Goal: Task Accomplishment & Management: Complete application form

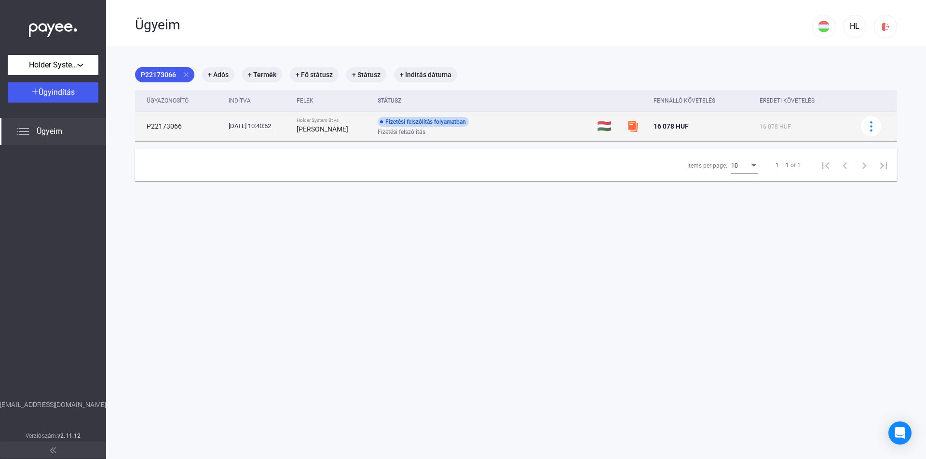
click at [634, 127] on img at bounding box center [633, 127] width 12 height 12
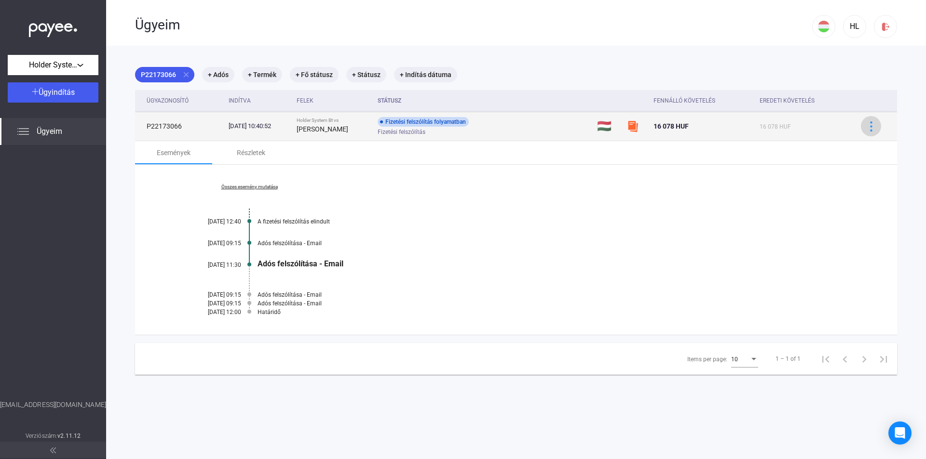
click at [866, 129] on img at bounding box center [871, 126] width 10 height 10
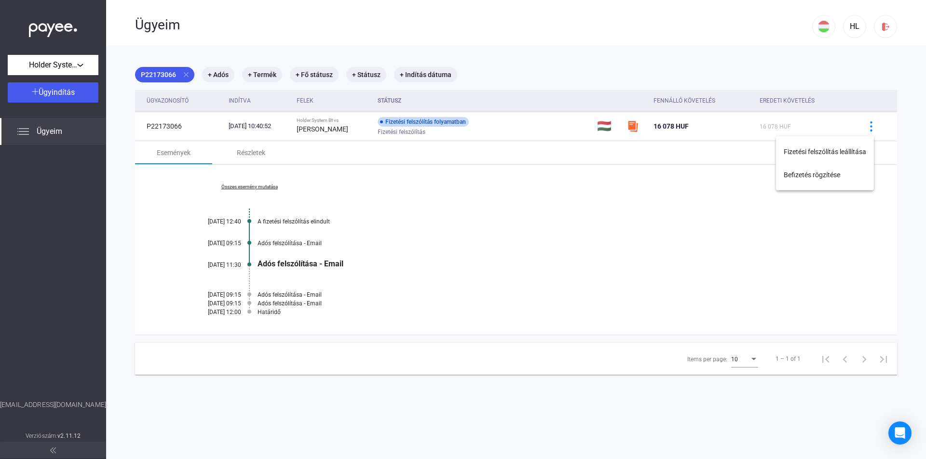
click at [659, 257] on div at bounding box center [463, 229] width 926 height 459
click at [64, 90] on span "Ügyindítás" at bounding box center [57, 92] width 36 height 9
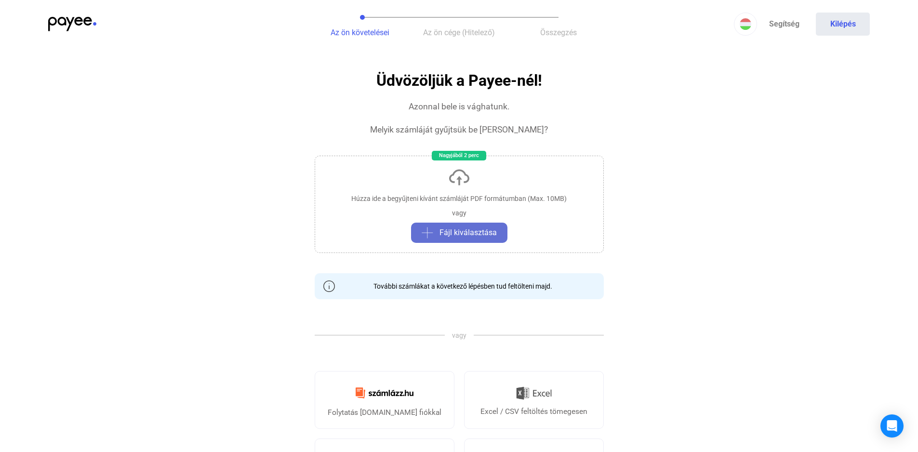
click at [445, 229] on span "Fájl kiválasztása" at bounding box center [468, 233] width 57 height 12
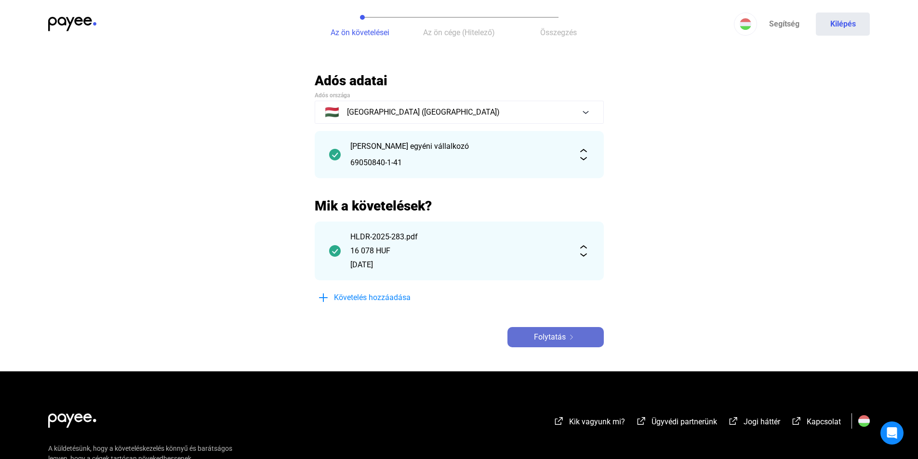
click at [549, 337] on span "Folytatás" at bounding box center [550, 338] width 32 height 12
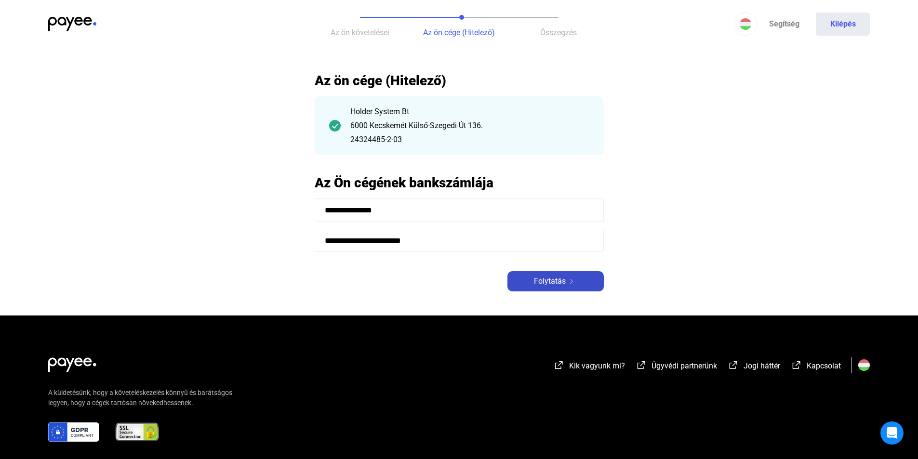
click at [544, 283] on span "Folytatás" at bounding box center [550, 282] width 32 height 12
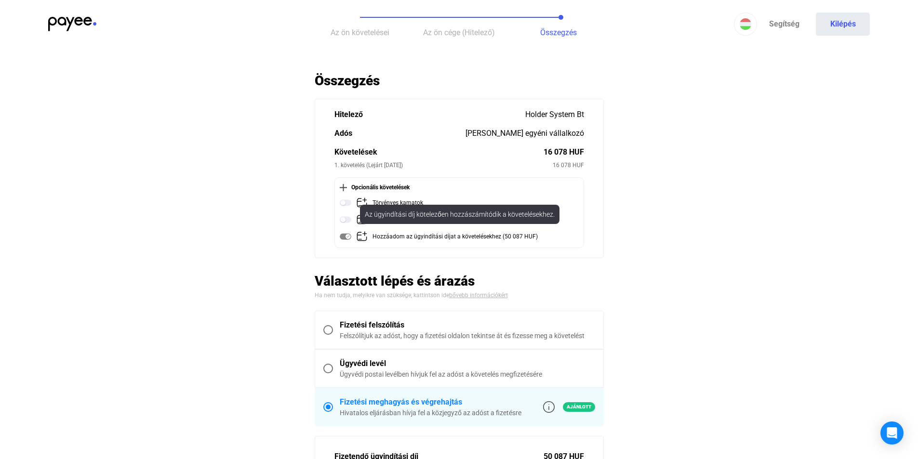
click at [345, 239] on img at bounding box center [346, 237] width 12 height 12
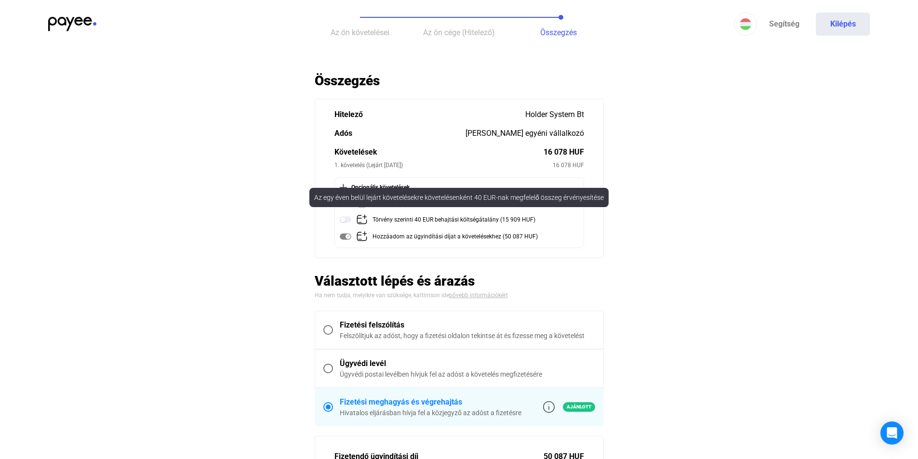
click at [348, 220] on img at bounding box center [346, 220] width 12 height 12
click at [348, 202] on div "Az egy éven belül lejárt követelésekre követelésenként 40 EUR-nak megfelelő öss…" at bounding box center [459, 197] width 299 height 19
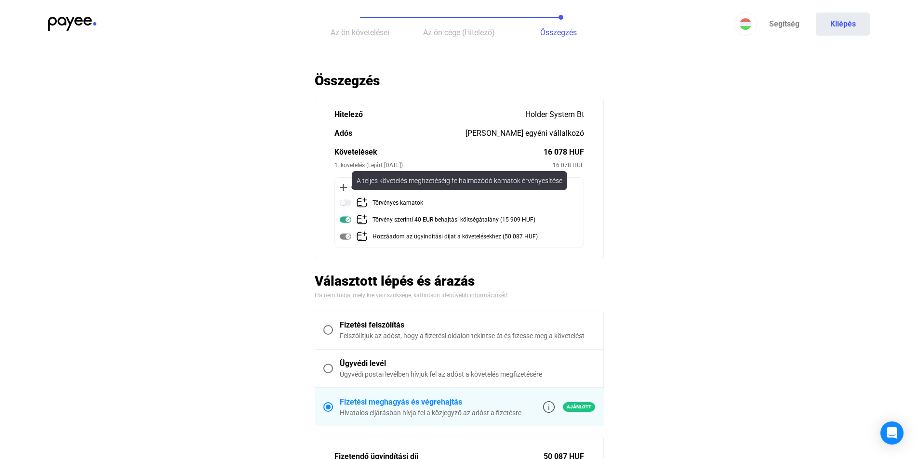
click at [349, 202] on img at bounding box center [346, 203] width 12 height 12
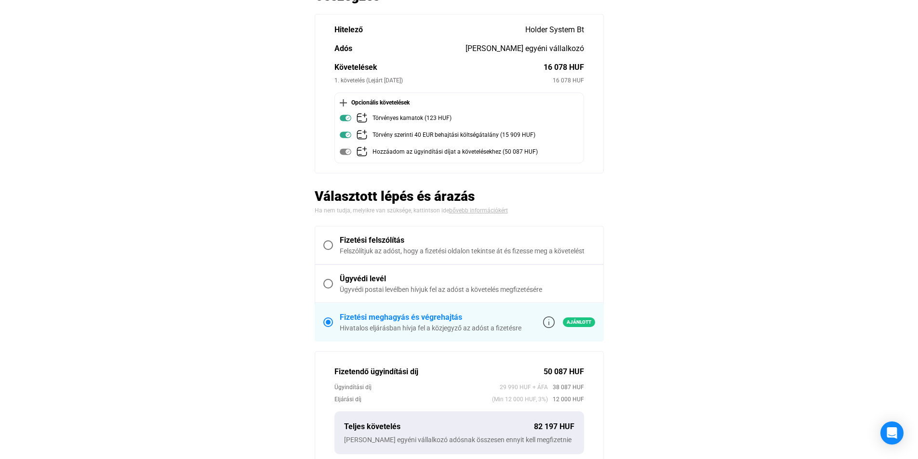
scroll to position [96, 0]
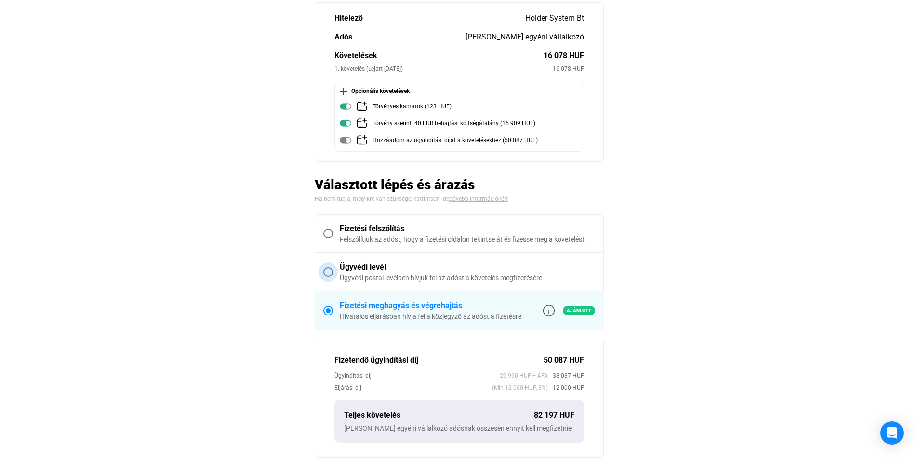
click at [329, 272] on span at bounding box center [329, 273] width 10 height 10
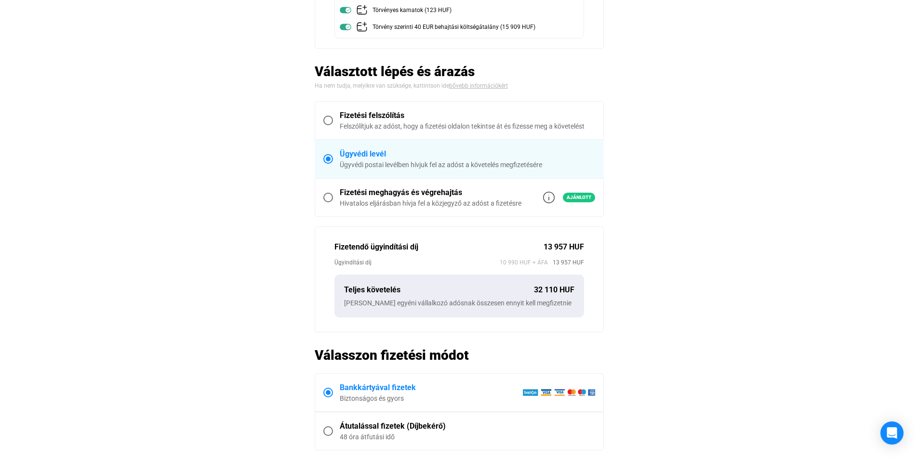
scroll to position [337, 0]
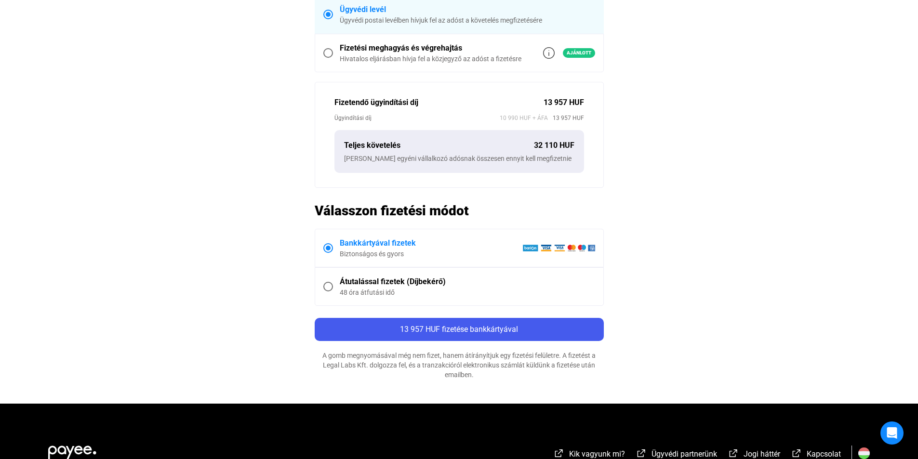
click at [329, 292] on span at bounding box center [329, 287] width 10 height 10
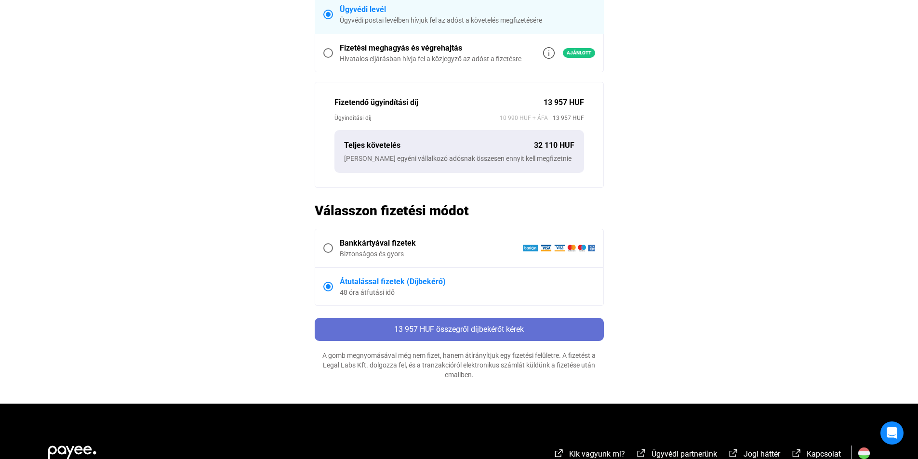
click at [481, 334] on span "13 957 HUF összegről díjbekérőt kérek" at bounding box center [459, 329] width 130 height 9
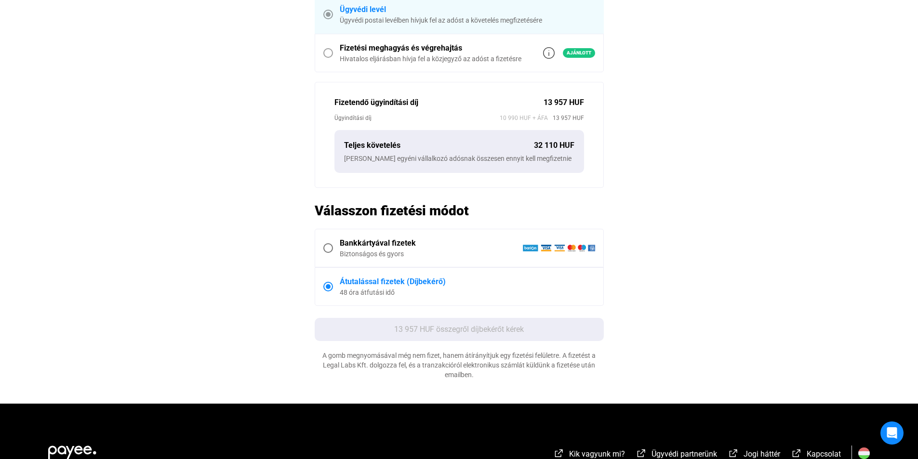
scroll to position [0, 0]
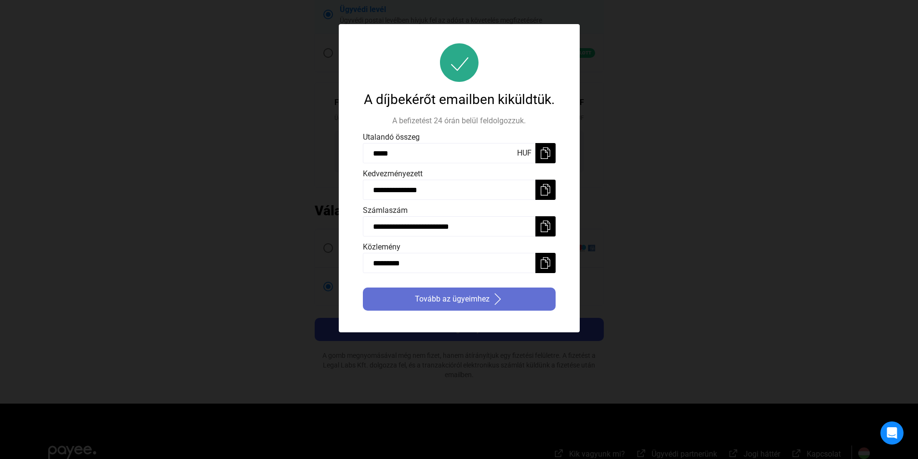
click at [471, 299] on span "Tovább az ügyeimhez" at bounding box center [452, 300] width 75 height 12
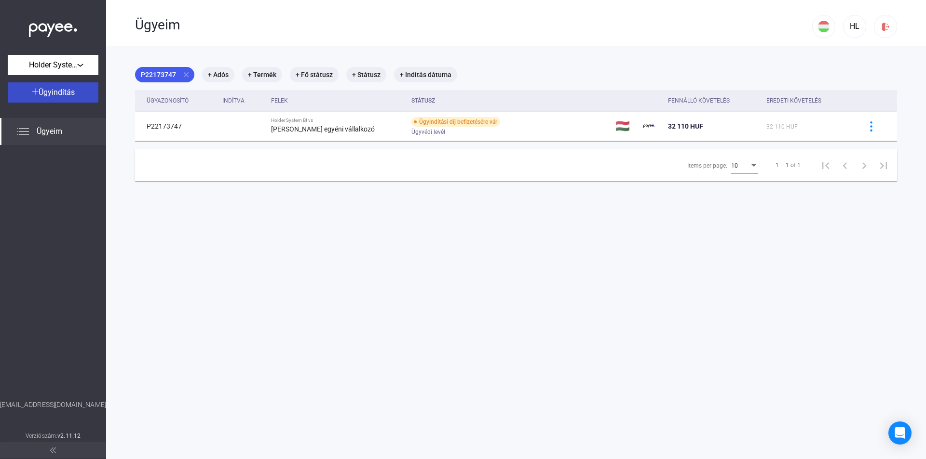
click at [69, 93] on span "Ügyindítás" at bounding box center [57, 92] width 36 height 9
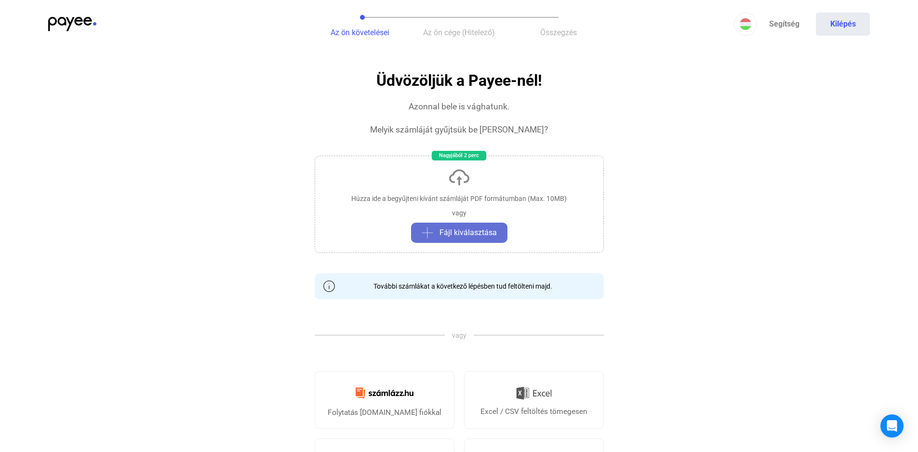
click at [453, 231] on span "Fájl kiválasztása" at bounding box center [468, 233] width 57 height 12
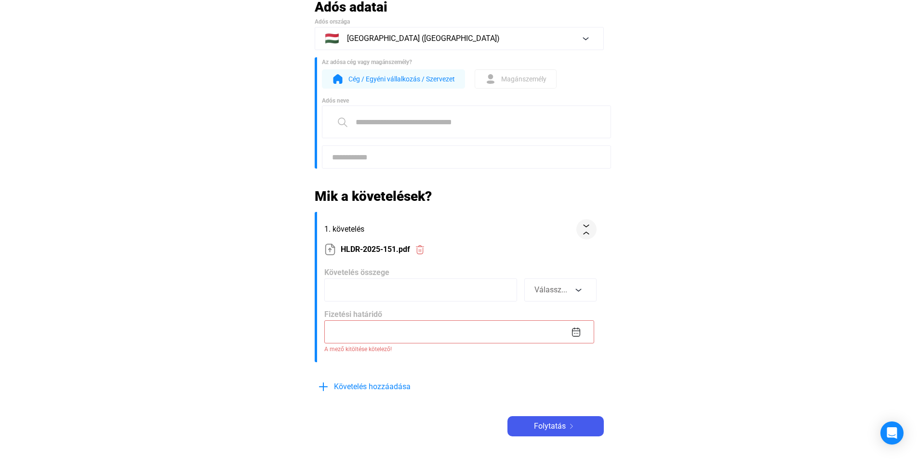
scroll to position [48, 0]
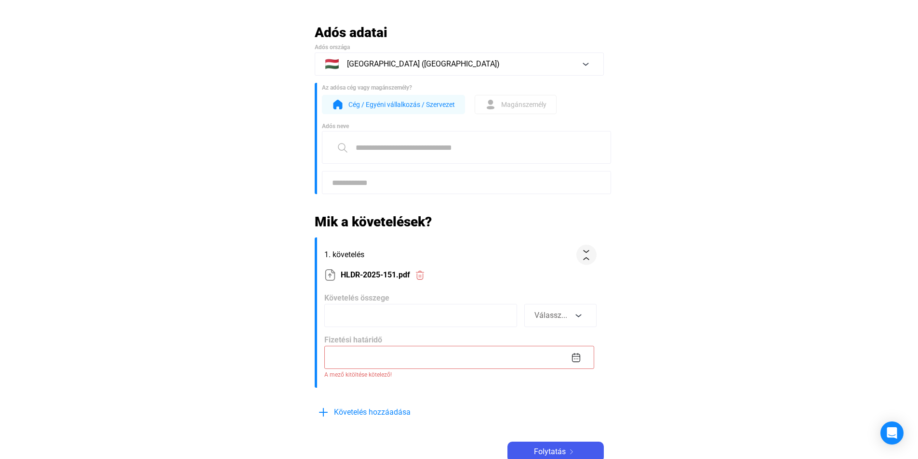
click at [430, 321] on input at bounding box center [420, 315] width 193 height 23
type input "****"
click at [584, 317] on button "Válassz..." at bounding box center [561, 315] width 72 height 23
click at [557, 294] on button "HUF" at bounding box center [561, 292] width 72 height 23
click at [575, 358] on img at bounding box center [576, 358] width 10 height 10
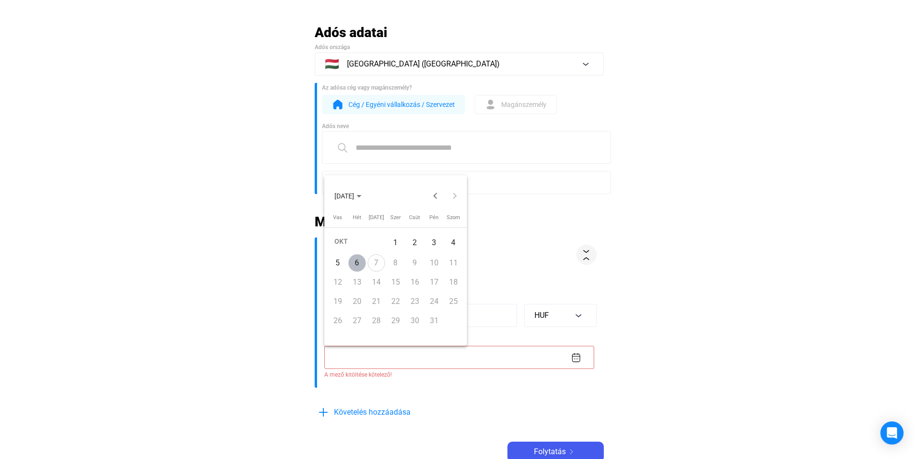
click at [358, 265] on div "6" at bounding box center [357, 263] width 17 height 17
type input "**********"
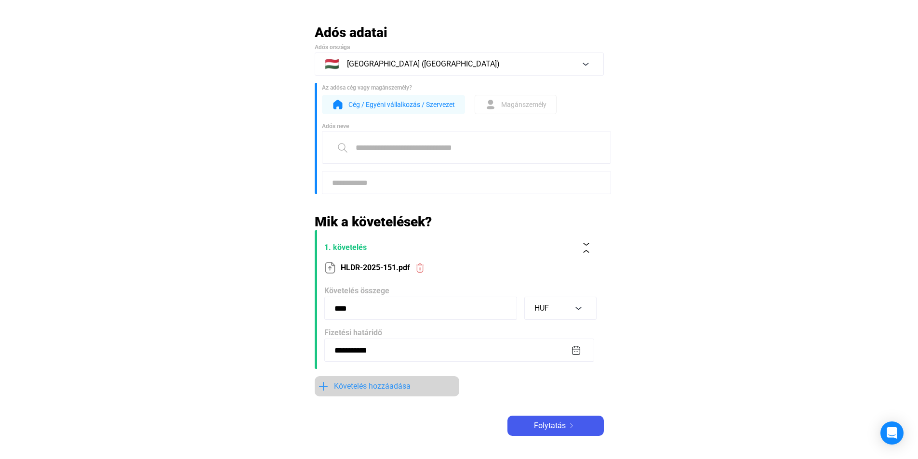
click at [379, 385] on span "Követelés hozzáadása" at bounding box center [372, 387] width 77 height 12
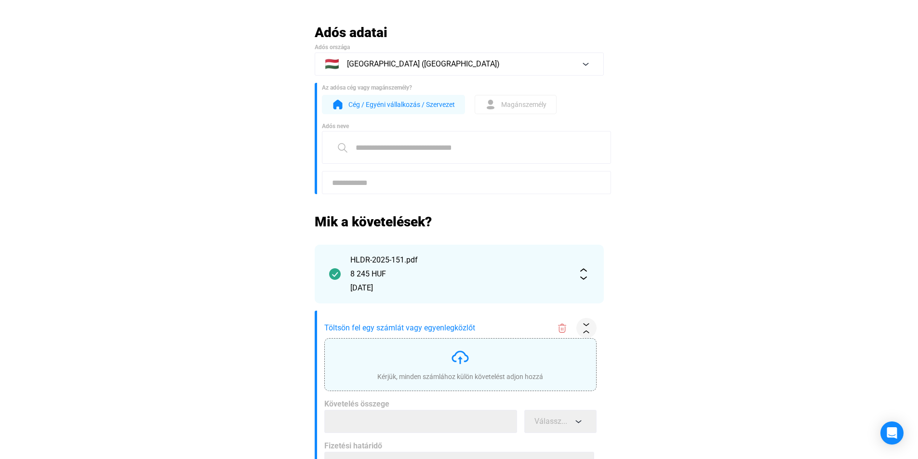
click at [472, 357] on div "Kérjük, minden számlához külön követelést adjon hozzá" at bounding box center [461, 365] width 166 height 34
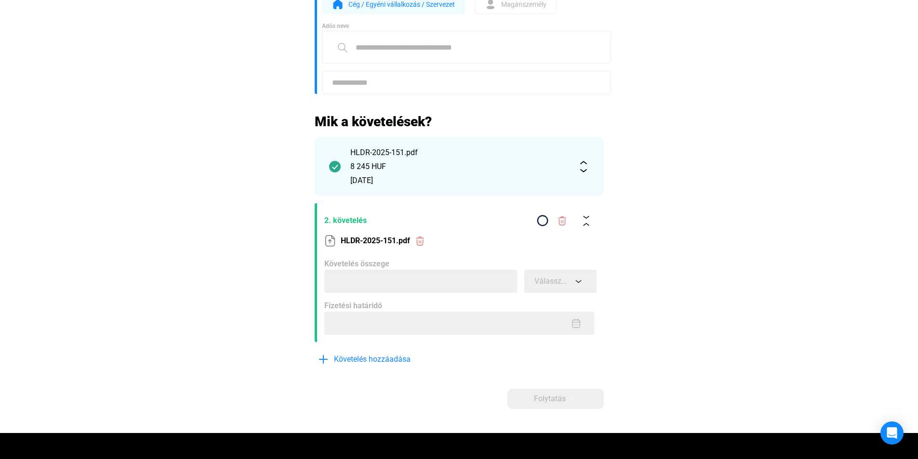
scroll to position [193, 0]
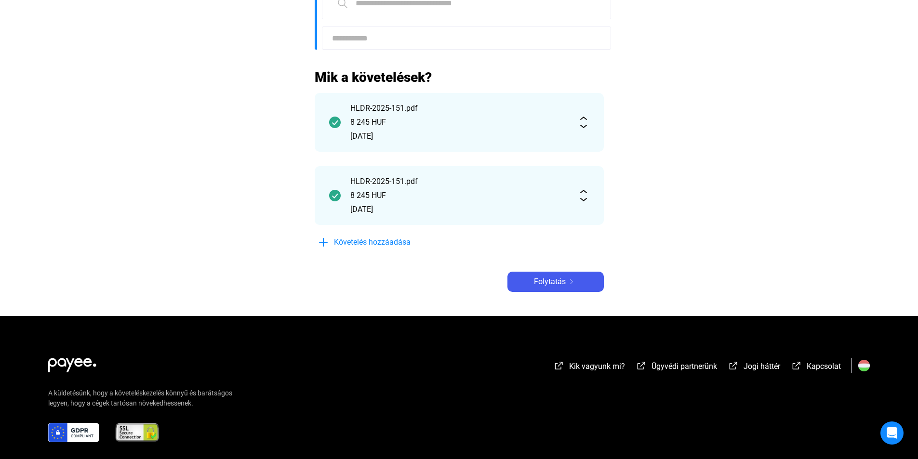
click at [585, 190] on img at bounding box center [584, 196] width 12 height 12
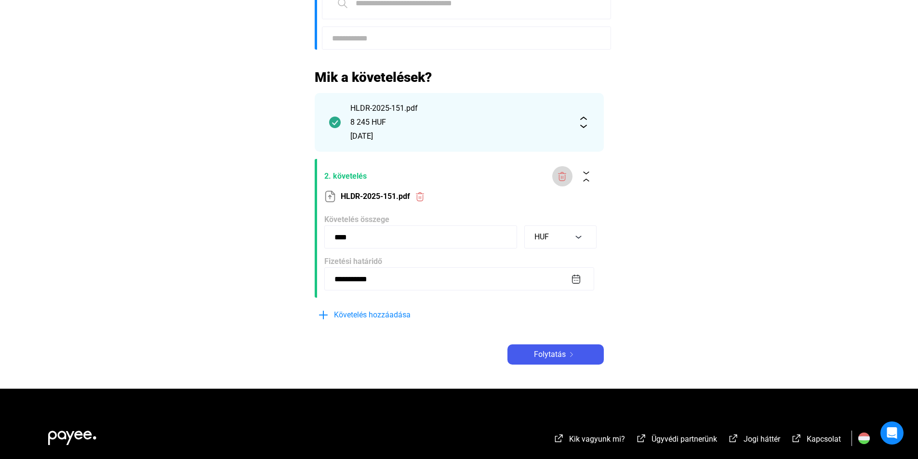
click at [564, 177] on img at bounding box center [562, 177] width 10 height 10
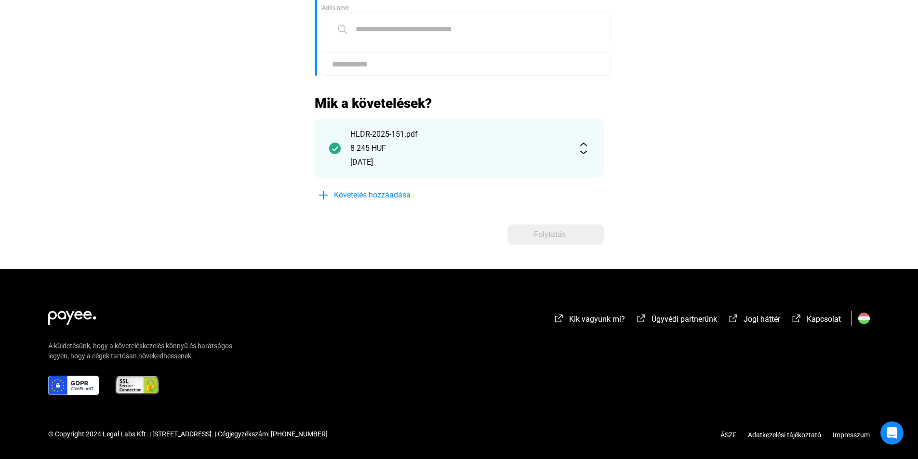
scroll to position [167, 0]
click at [558, 232] on span "Folytatás" at bounding box center [550, 235] width 32 height 12
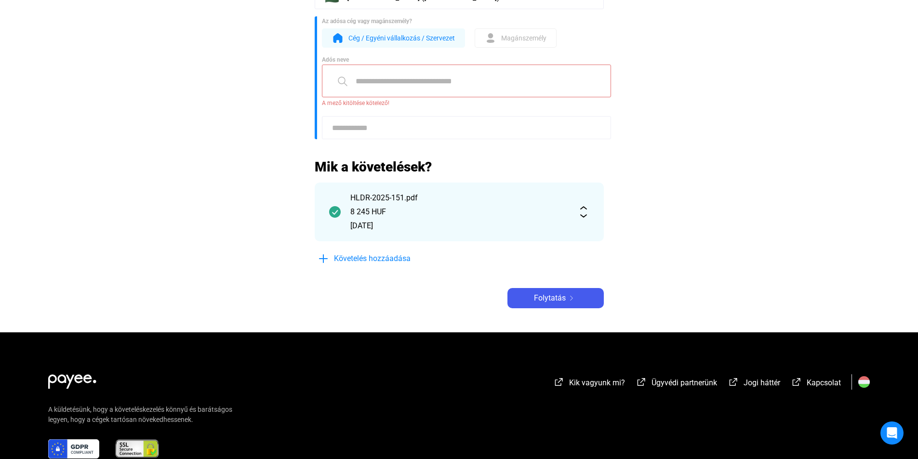
scroll to position [48, 0]
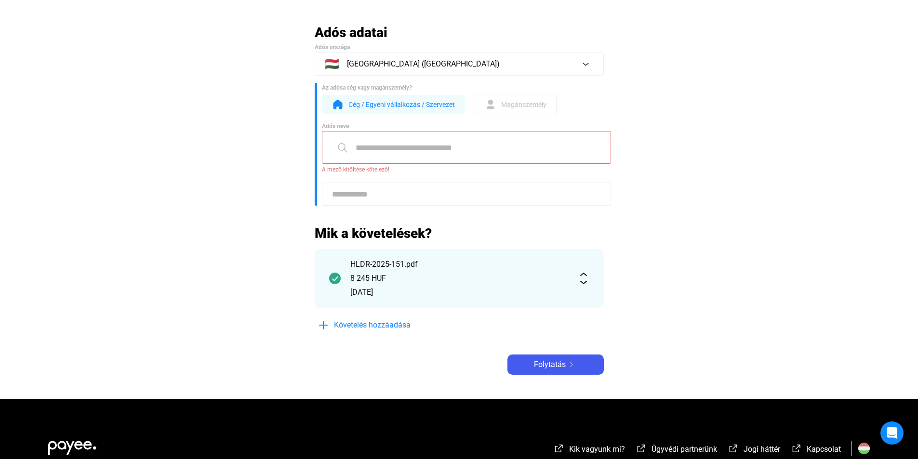
click at [536, 107] on span "Magánszemély" at bounding box center [523, 105] width 45 height 12
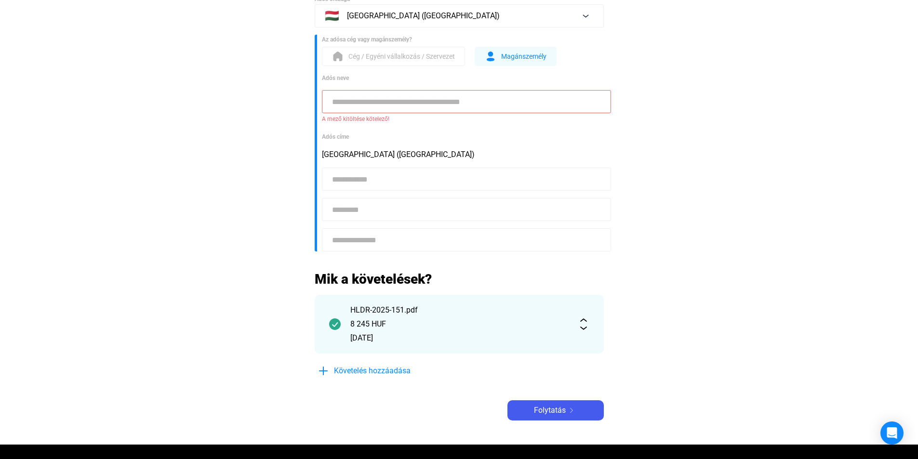
scroll to position [0, 0]
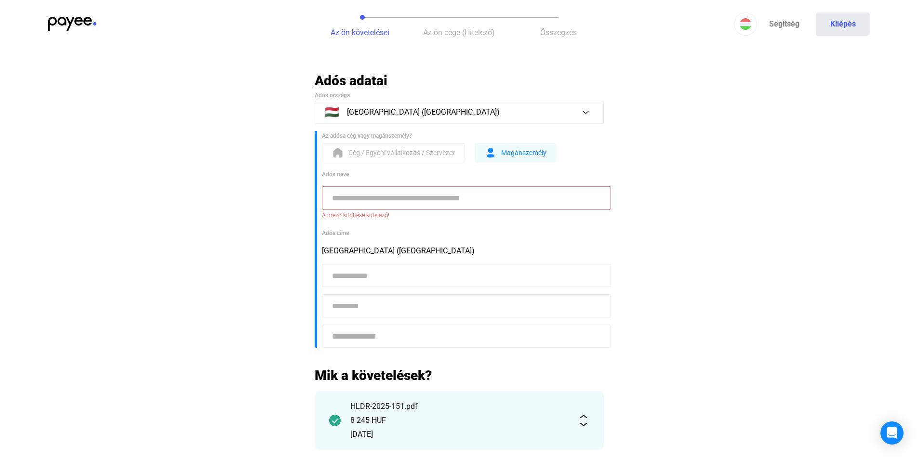
click at [429, 194] on input at bounding box center [466, 198] width 289 height 23
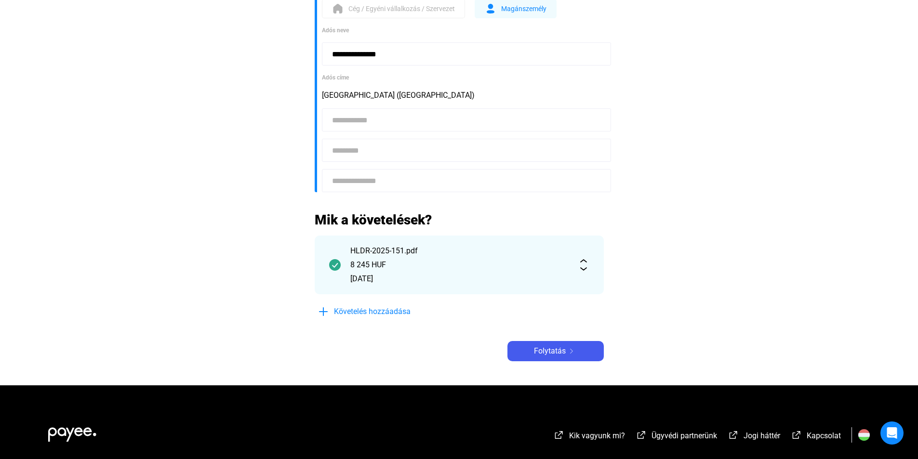
scroll to position [145, 0]
type input "**********"
click at [550, 353] on span "Folytatás" at bounding box center [550, 351] width 32 height 12
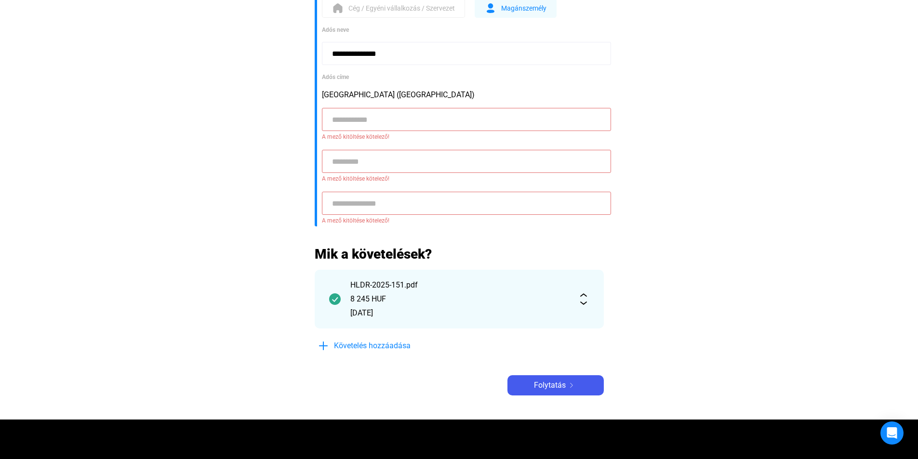
click at [414, 124] on input at bounding box center [466, 119] width 289 height 23
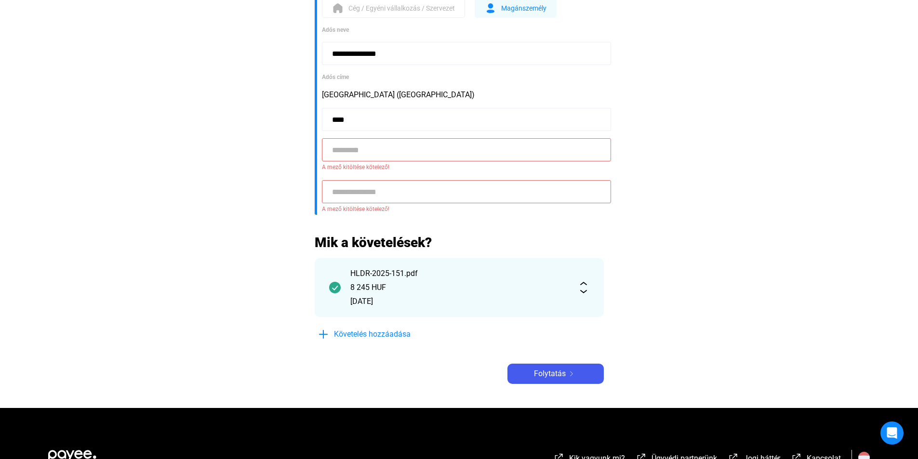
type input "****"
click at [409, 151] on input at bounding box center [466, 149] width 289 height 23
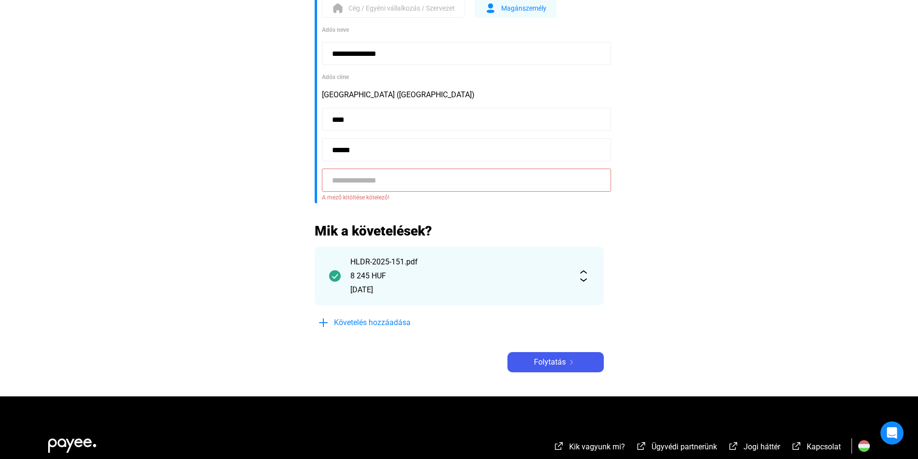
type input "******"
click at [400, 181] on input at bounding box center [466, 180] width 289 height 23
click at [385, 184] on input at bounding box center [466, 180] width 289 height 23
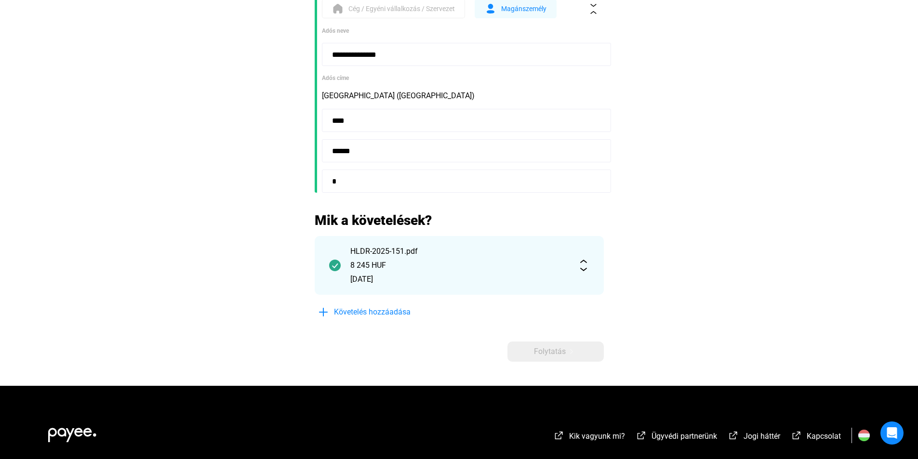
scroll to position [145, 0]
type input "**********"
click at [531, 355] on div "Folytatás" at bounding box center [556, 352] width 91 height 12
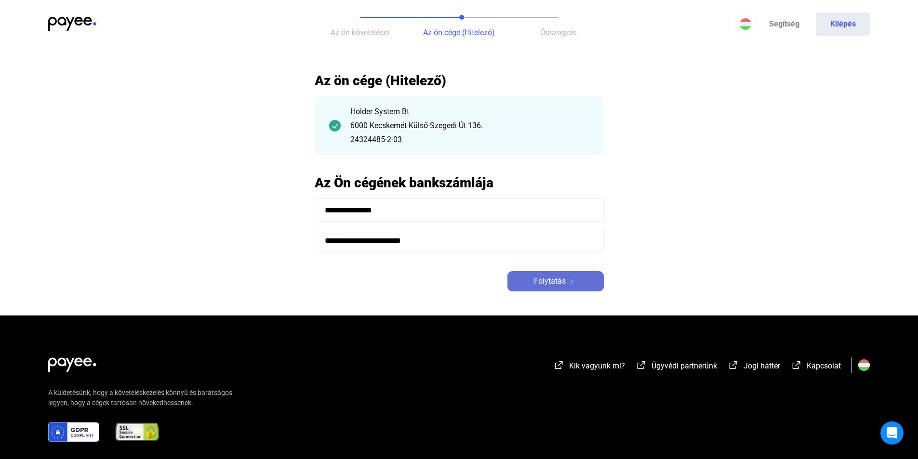
click at [548, 281] on span "Folytatás" at bounding box center [550, 282] width 32 height 12
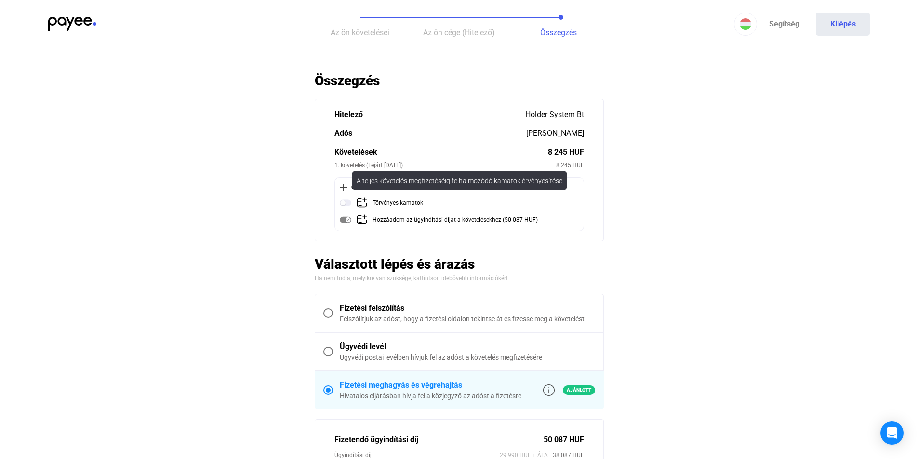
click at [346, 203] on img at bounding box center [346, 203] width 12 height 12
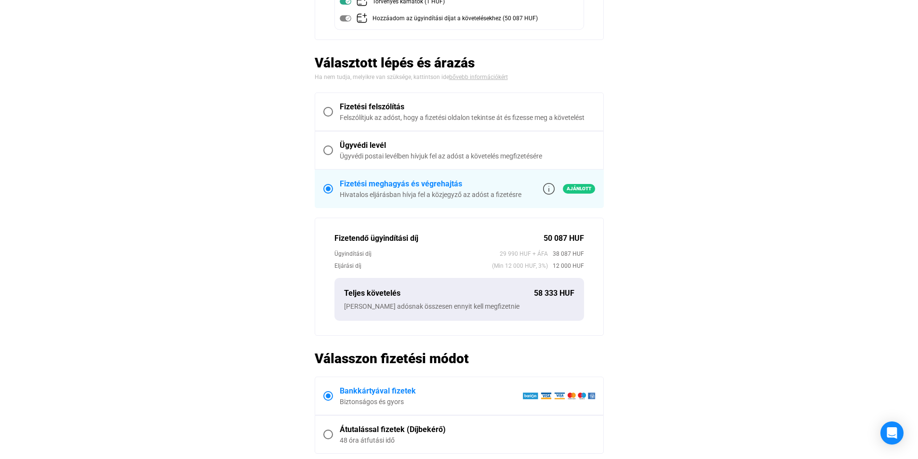
scroll to position [145, 0]
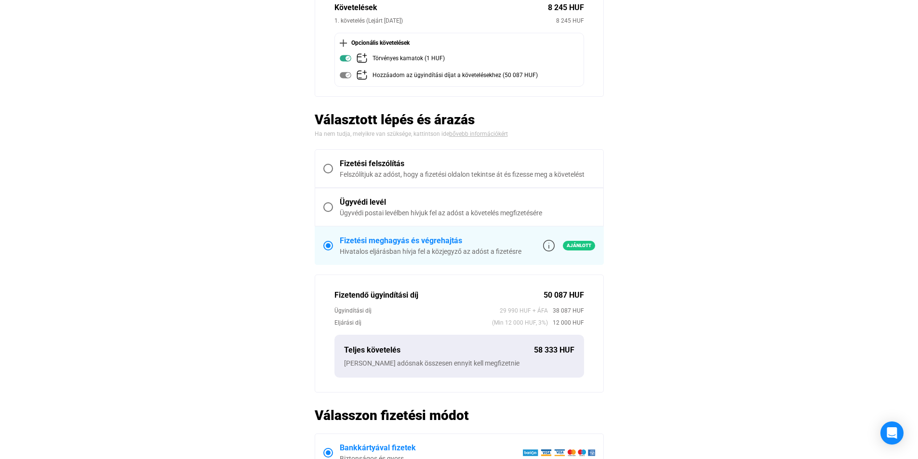
click at [329, 209] on span at bounding box center [329, 207] width 10 height 10
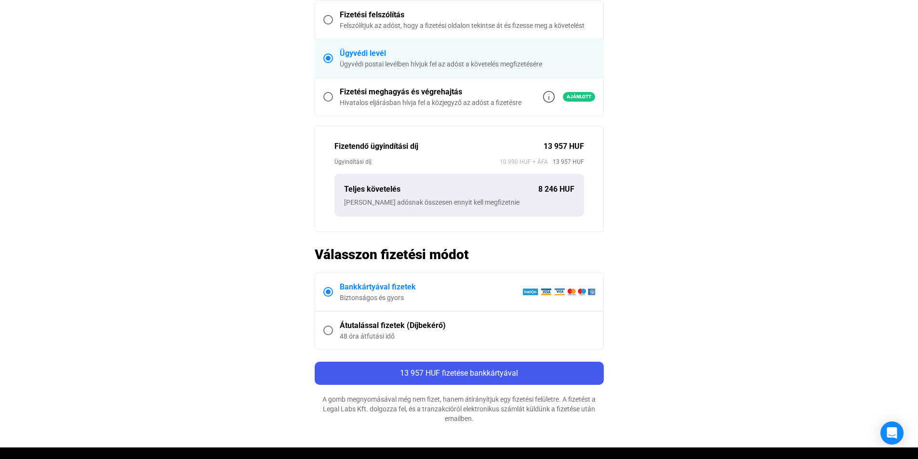
scroll to position [289, 0]
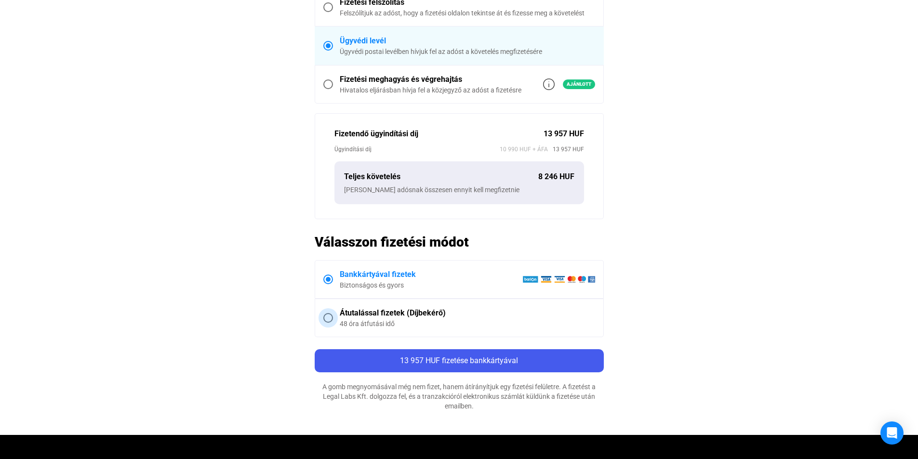
click at [329, 317] on span at bounding box center [329, 318] width 10 height 10
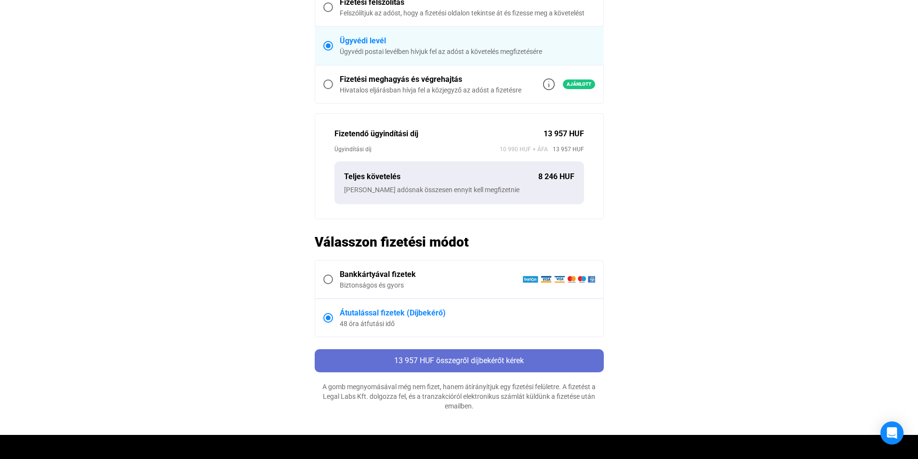
click at [446, 361] on span "13 957 HUF összegről díjbekérőt kérek" at bounding box center [459, 360] width 130 height 9
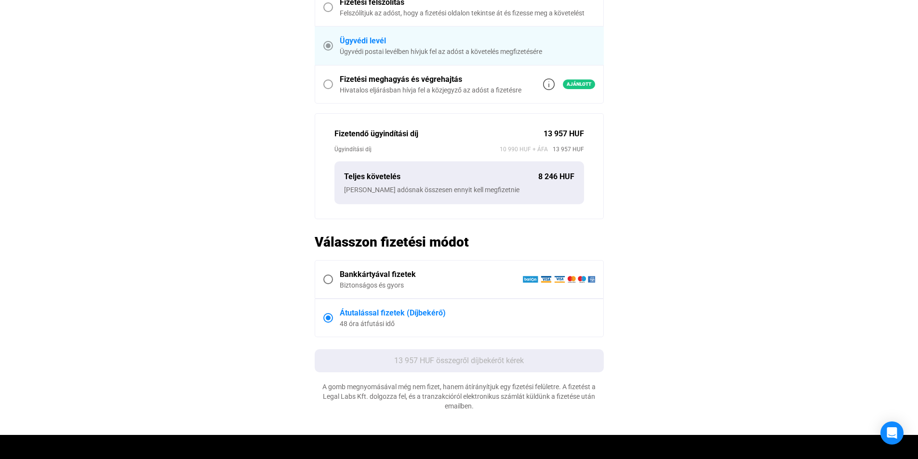
scroll to position [0, 0]
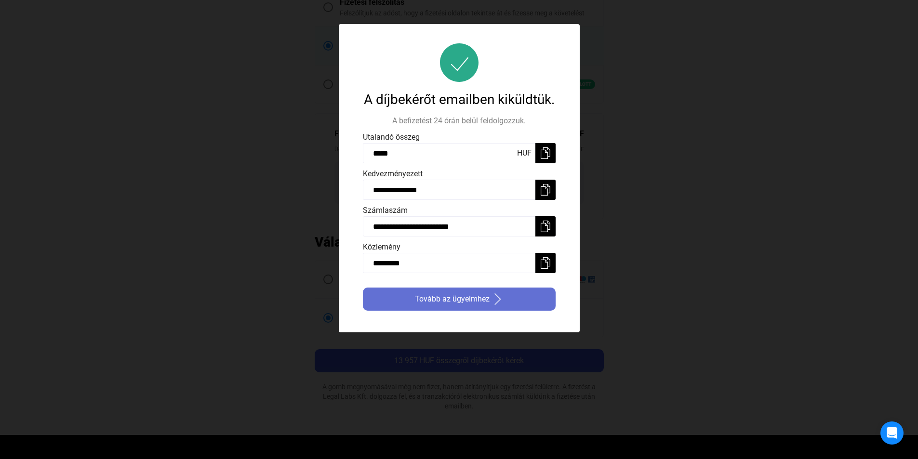
click at [461, 300] on span "Tovább az ügyeimhez" at bounding box center [452, 300] width 75 height 12
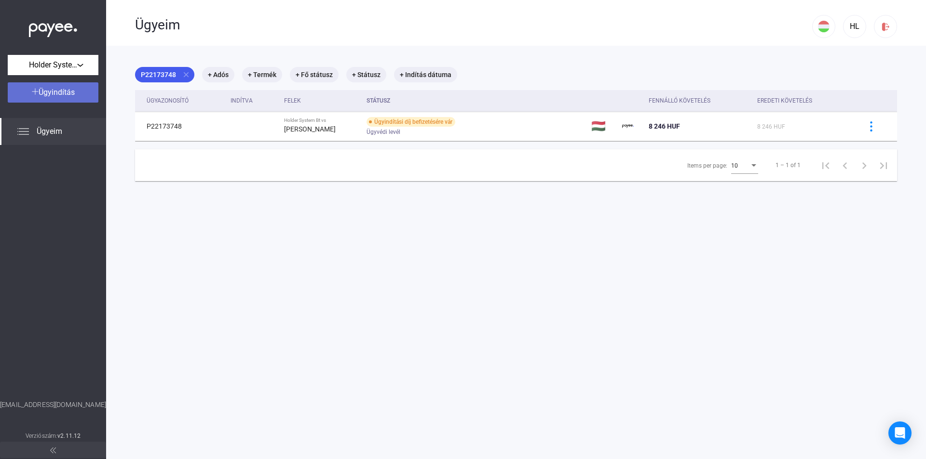
click at [68, 91] on span "Ügyindítás" at bounding box center [57, 92] width 36 height 9
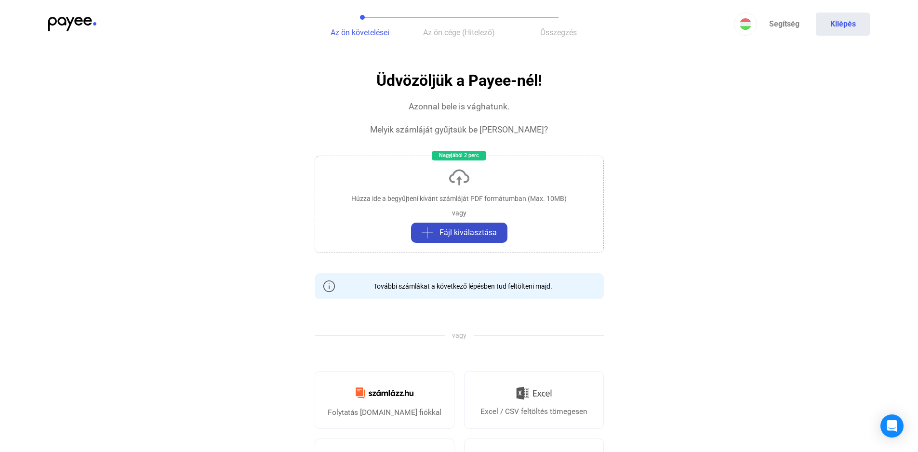
click at [457, 235] on span "Fájl kiválasztása" at bounding box center [468, 233] width 57 height 12
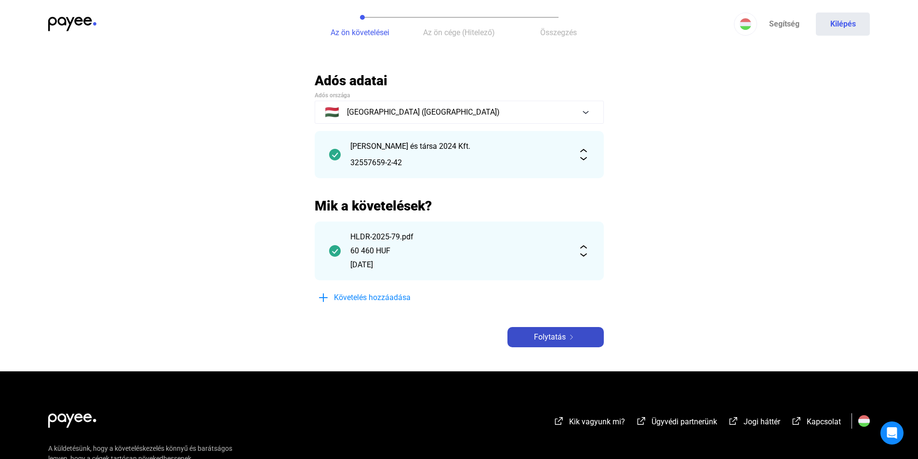
click at [553, 340] on span "Folytatás" at bounding box center [550, 338] width 32 height 12
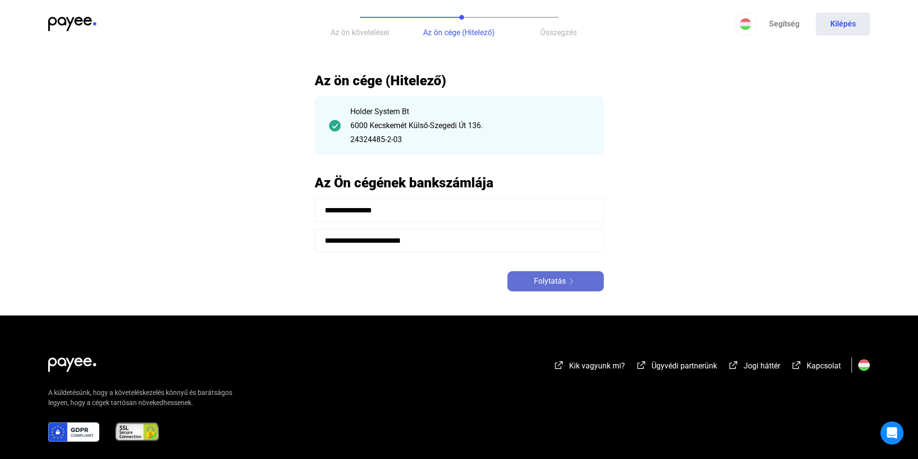
click at [543, 281] on span "Folytatás" at bounding box center [550, 282] width 32 height 12
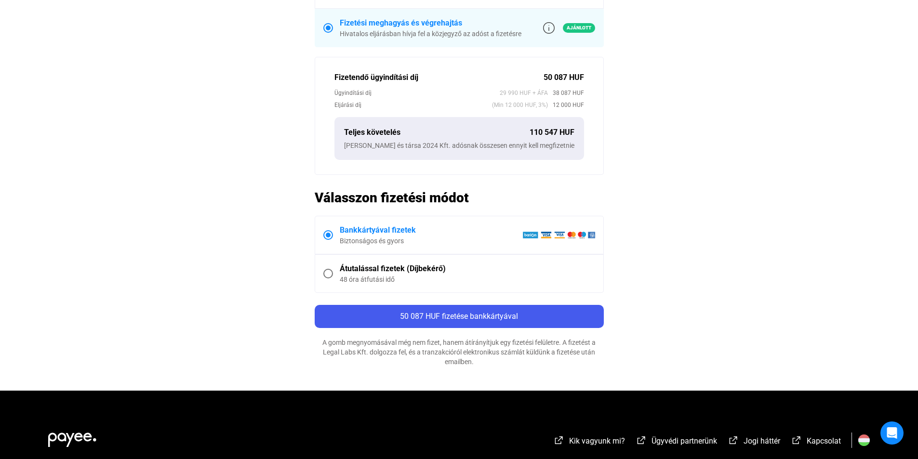
scroll to position [386, 0]
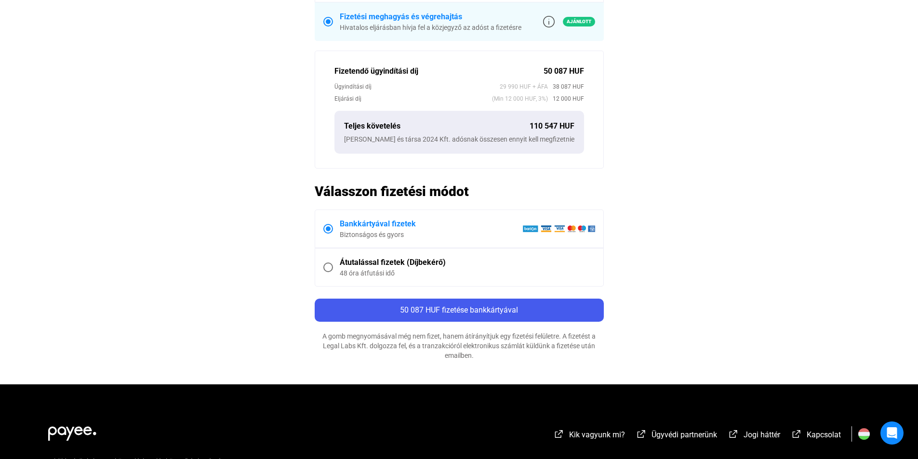
click at [327, 268] on span at bounding box center [329, 268] width 10 height 10
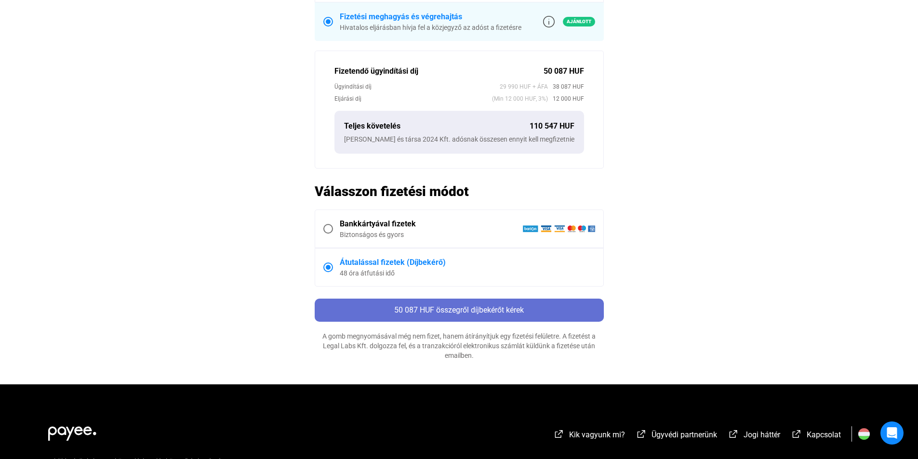
click at [451, 310] on span "50 087 HUF összegről díjbekérőt kérek" at bounding box center [459, 310] width 130 height 9
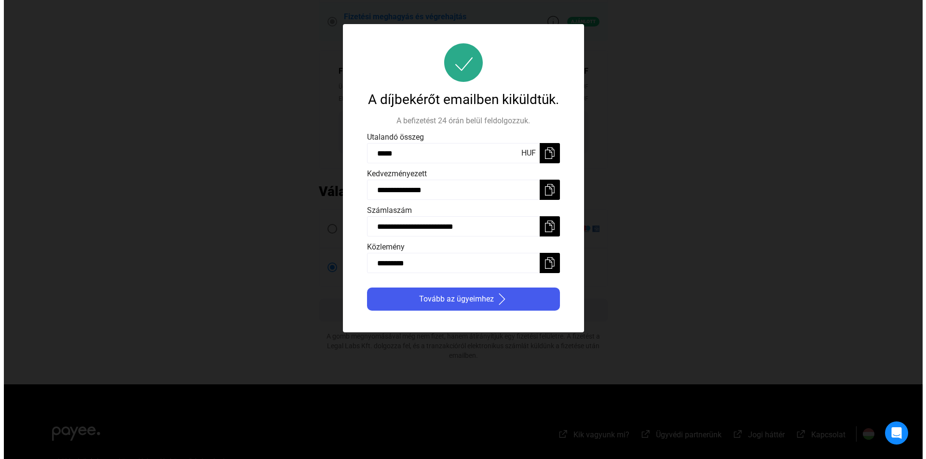
scroll to position [0, 0]
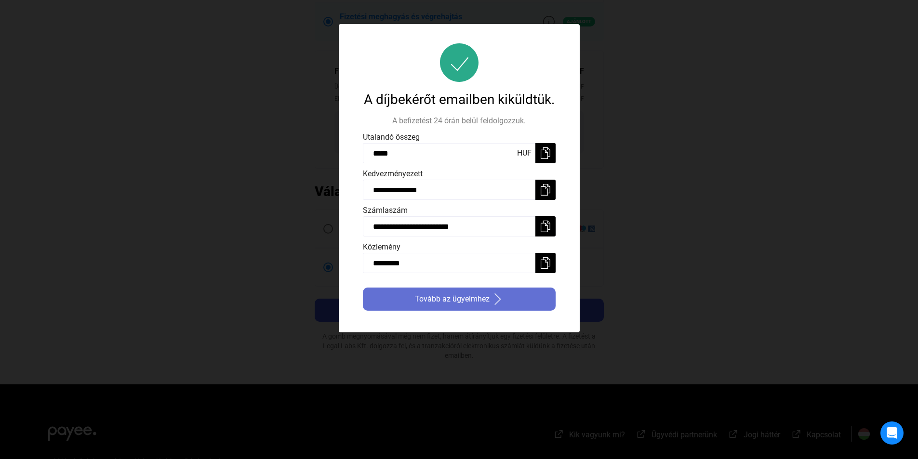
click at [466, 299] on span "Tovább az ügyeimhez" at bounding box center [452, 300] width 75 height 12
